Goal: Information Seeking & Learning: Learn about a topic

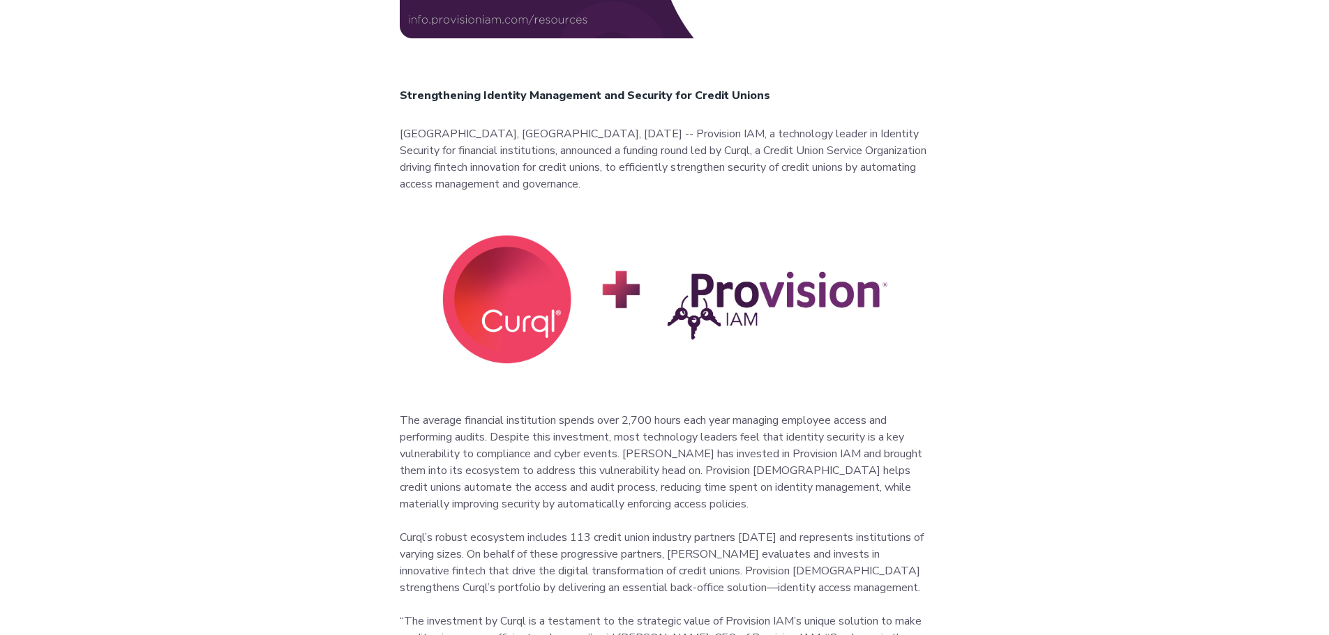
scroll to position [628, 0]
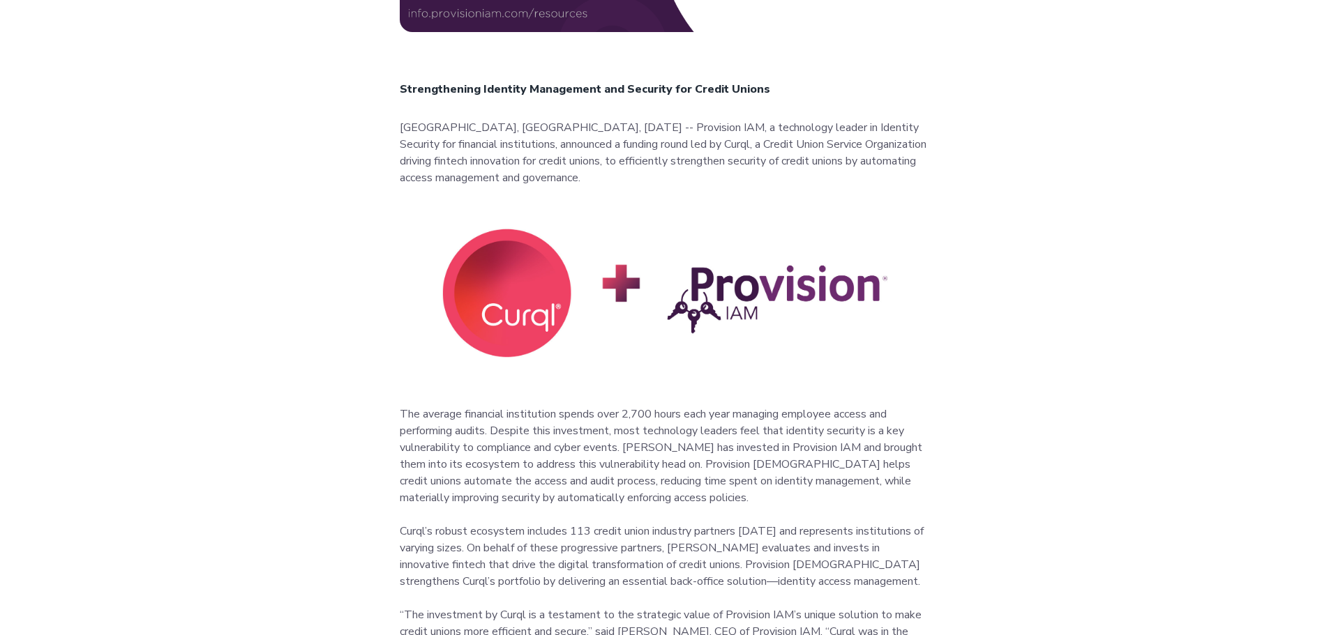
click at [602, 143] on p "[GEOGRAPHIC_DATA], [GEOGRAPHIC_DATA], [DATE] -- Provision IAM, a technology lea…" at bounding box center [665, 152] width 530 height 67
drag, startPoint x: 570, startPoint y: 144, endPoint x: 888, endPoint y: 141, distance: 318.1
click at [888, 141] on p "[GEOGRAPHIC_DATA], [GEOGRAPHIC_DATA], [DATE] -- Provision IAM, a technology lea…" at bounding box center [665, 152] width 530 height 67
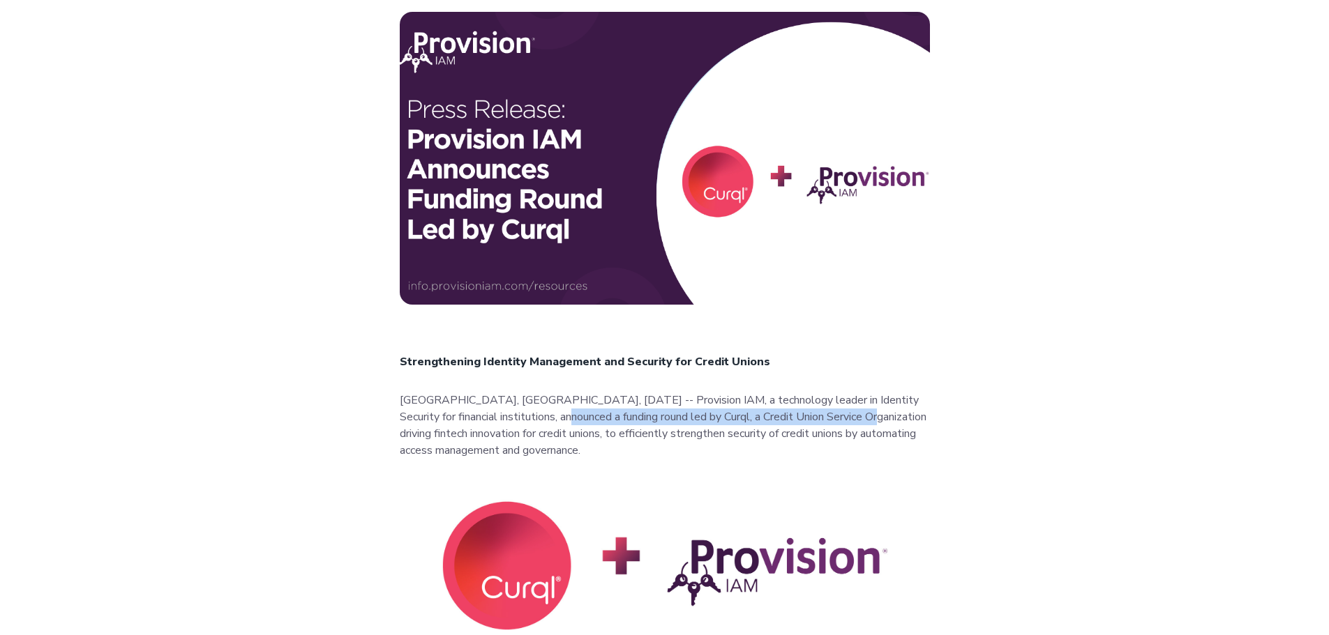
scroll to position [349, 0]
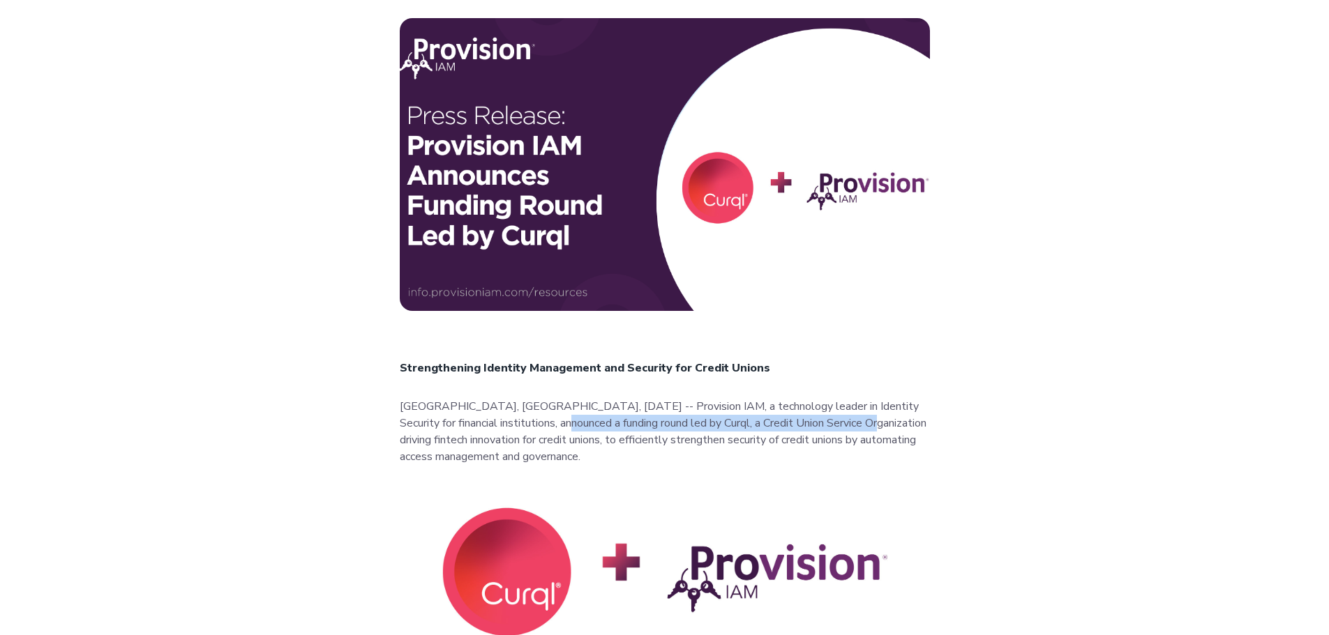
copy p "funding round led by [PERSON_NAME], a Credit Union Service Organization"
